Goal: Information Seeking & Learning: Learn about a topic

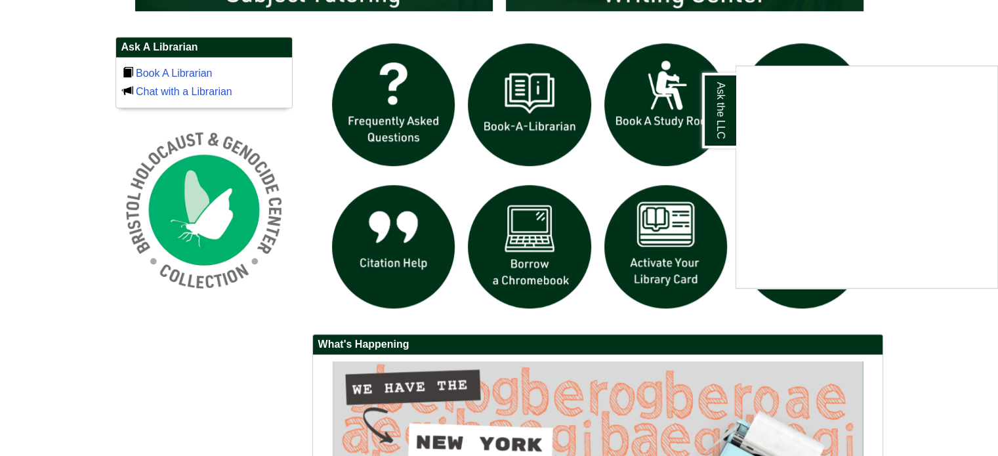
scroll to position [910, 0]
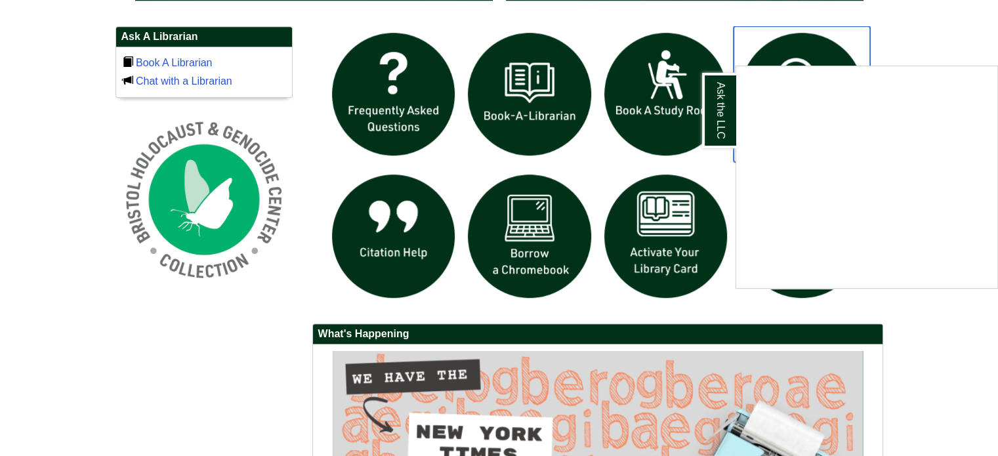
click at [858, 26] on img "slideshow" at bounding box center [801, 94] width 136 height 136
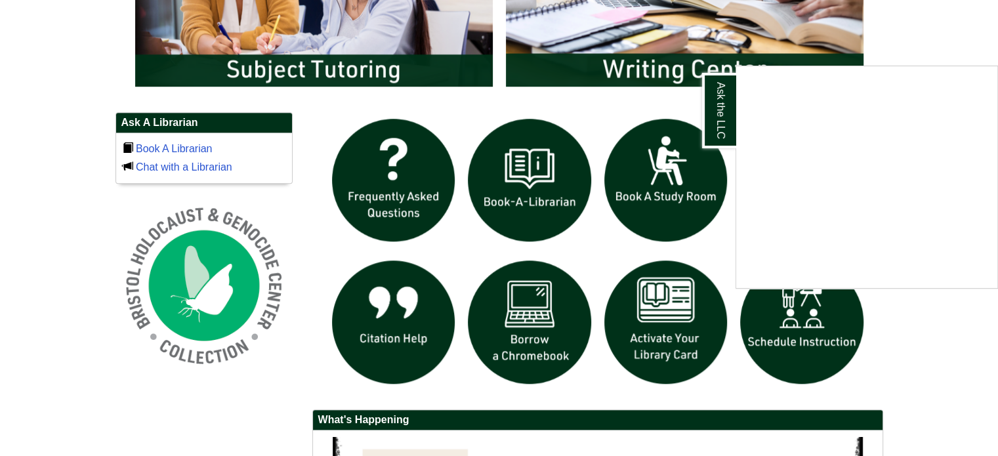
scroll to position [821, 0]
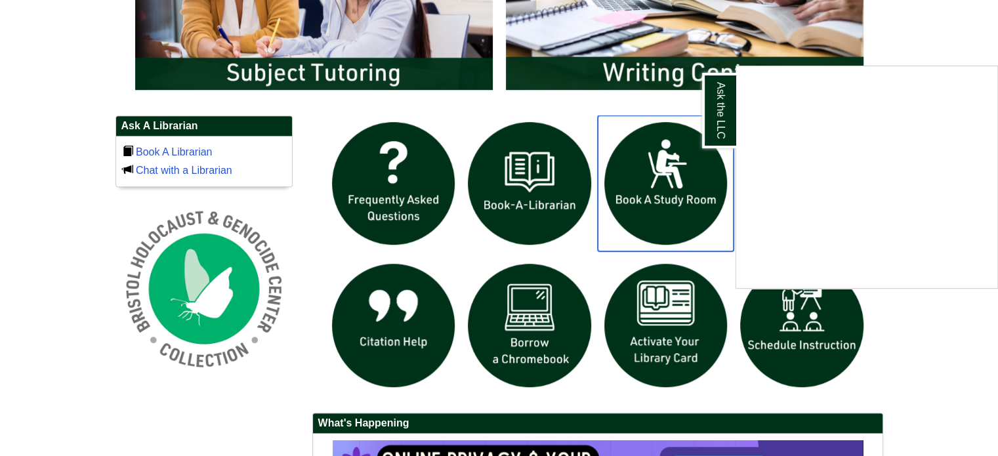
click at [605, 241] on img "slideshow" at bounding box center [666, 183] width 136 height 136
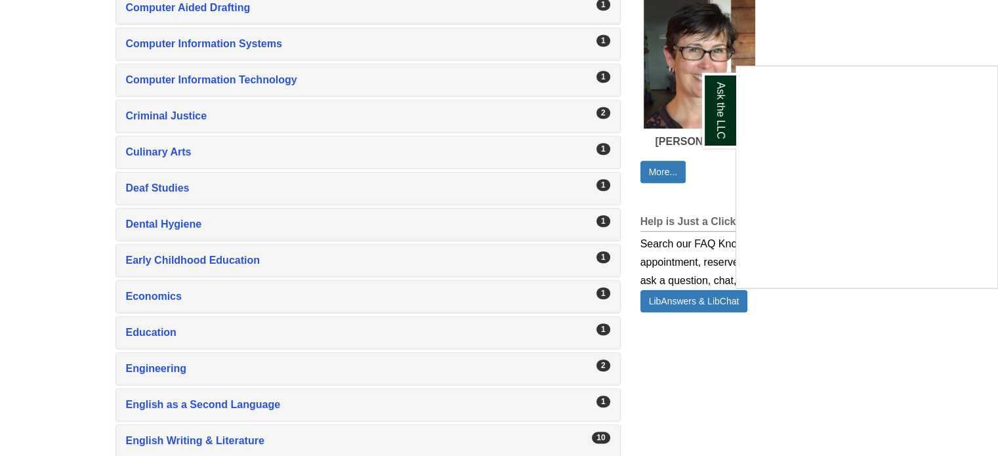
scroll to position [838, 0]
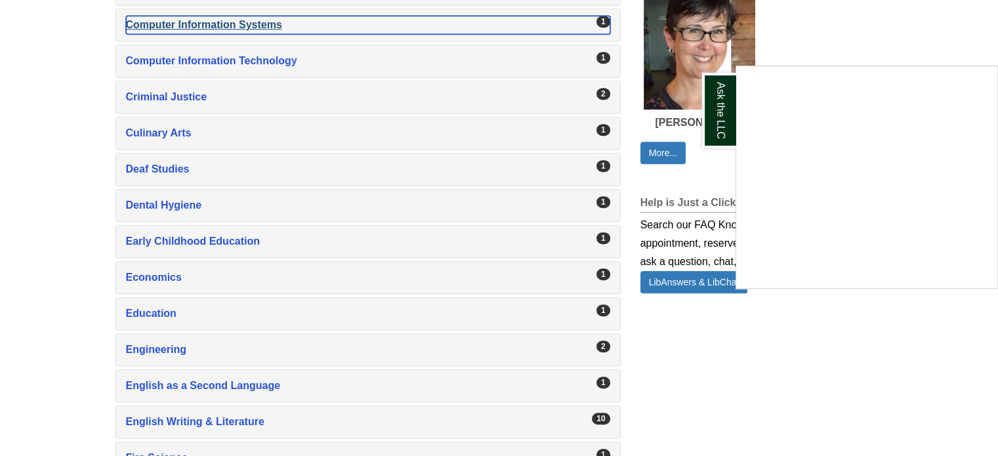
click at [472, 26] on div "Computer Information Systems , 1 guides" at bounding box center [368, 25] width 484 height 18
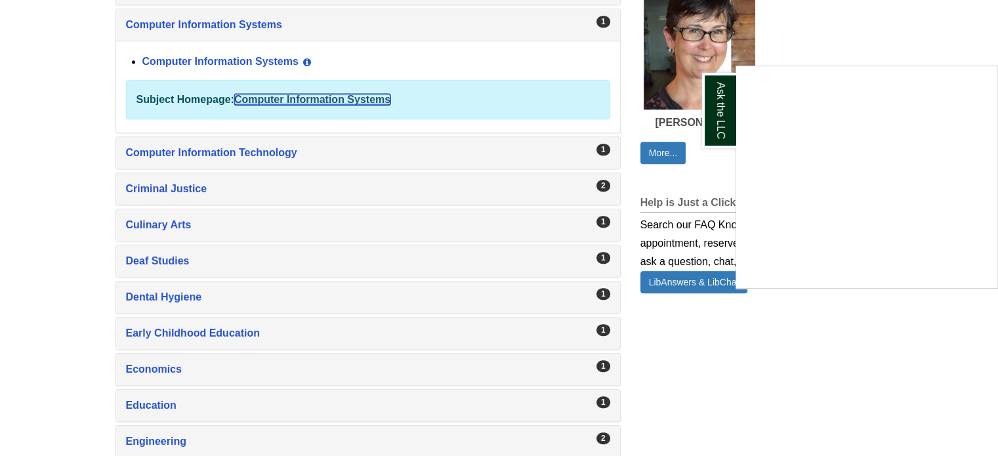
click at [346, 94] on link "Computer Information Systems" at bounding box center [312, 99] width 156 height 11
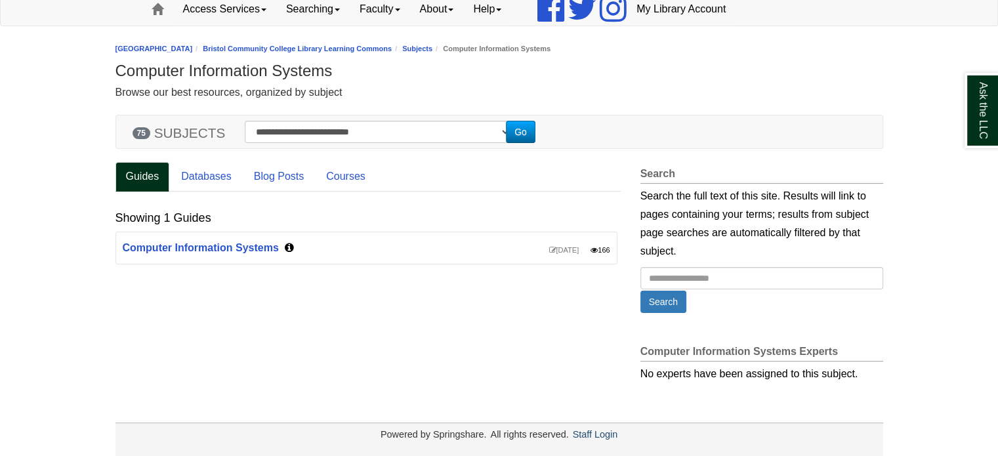
scroll to position [120, 0]
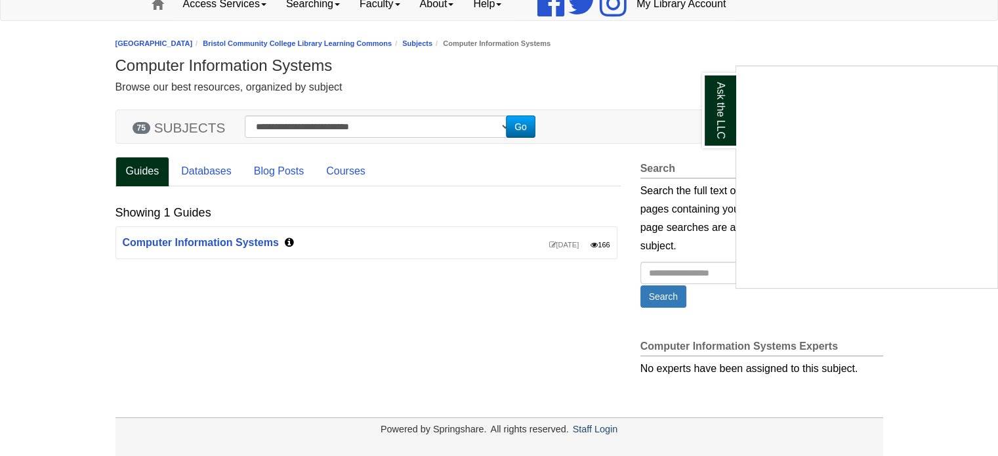
click at [196, 246] on div "Ask the LLC" at bounding box center [499, 228] width 998 height 456
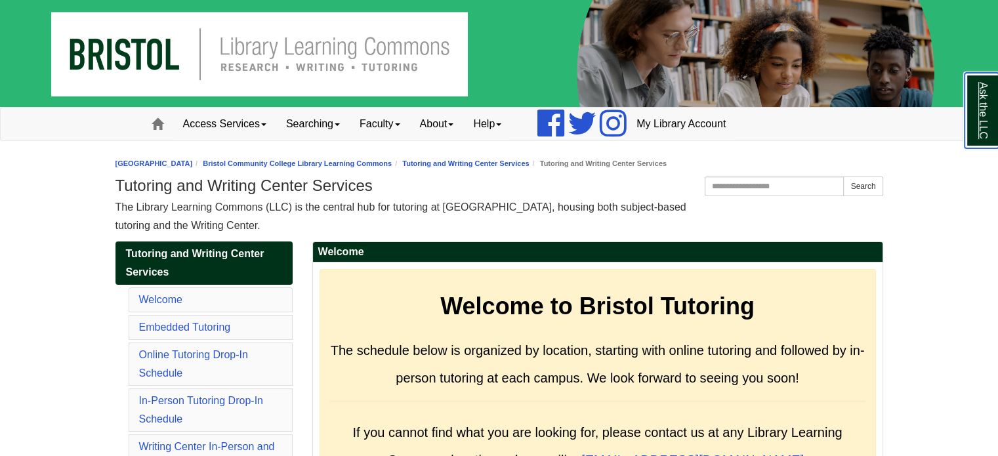
click at [984, 104] on link "Ask the LLC" at bounding box center [981, 110] width 34 height 75
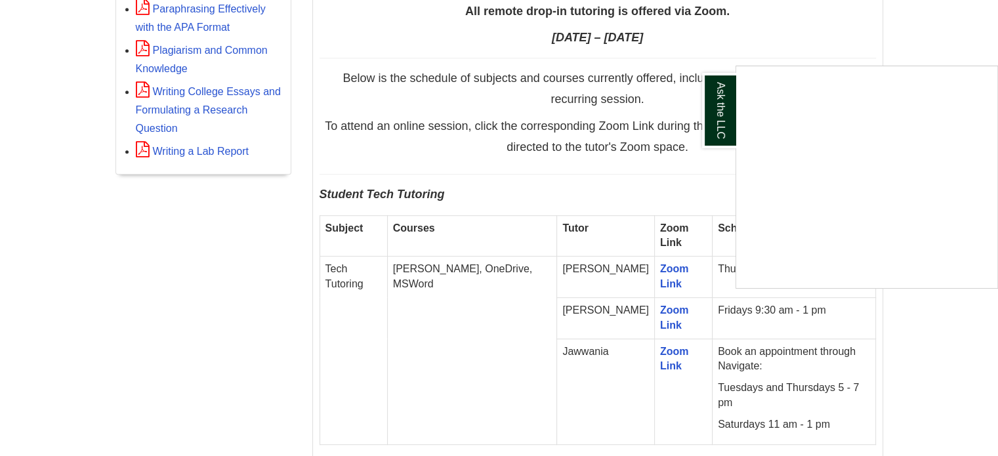
scroll to position [676, 0]
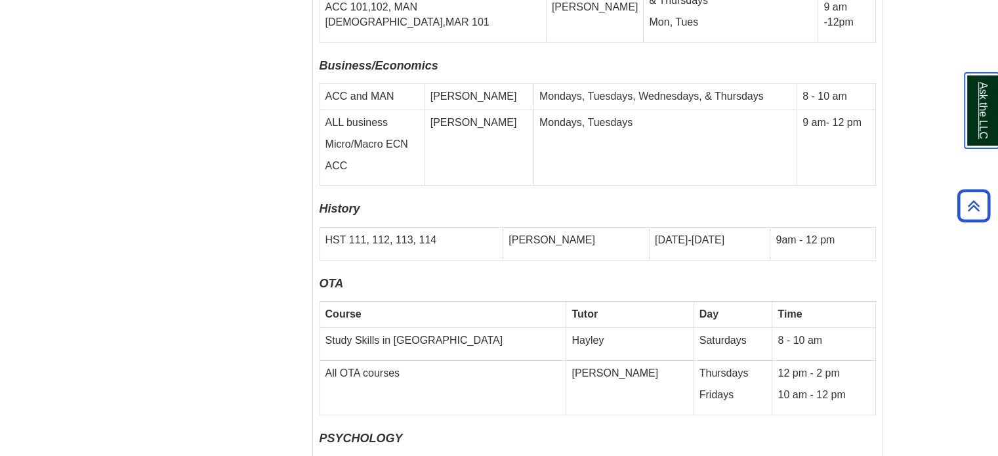
scroll to position [4665, 0]
